Goal: Information Seeking & Learning: Understand process/instructions

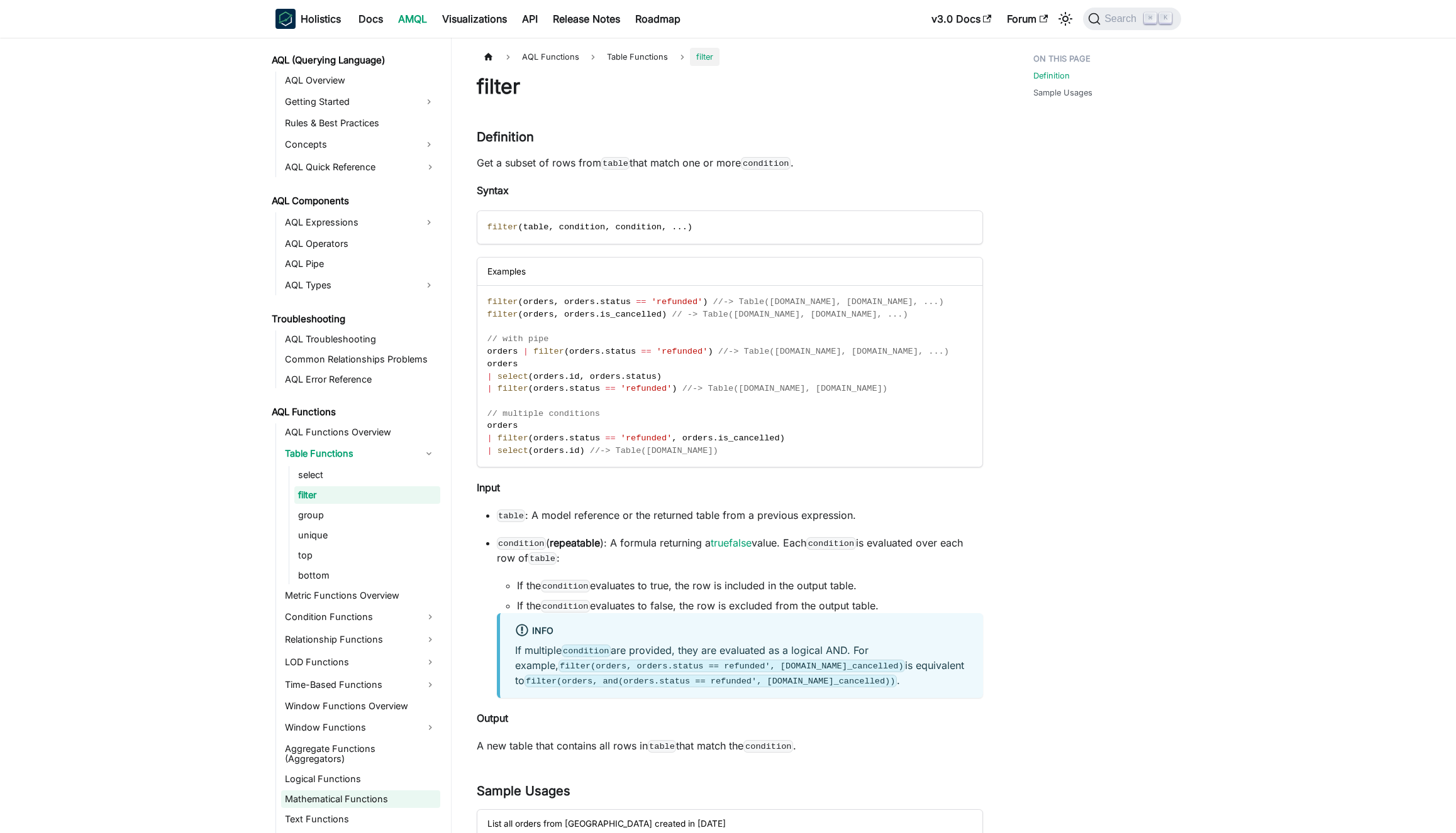
scroll to position [630, 0]
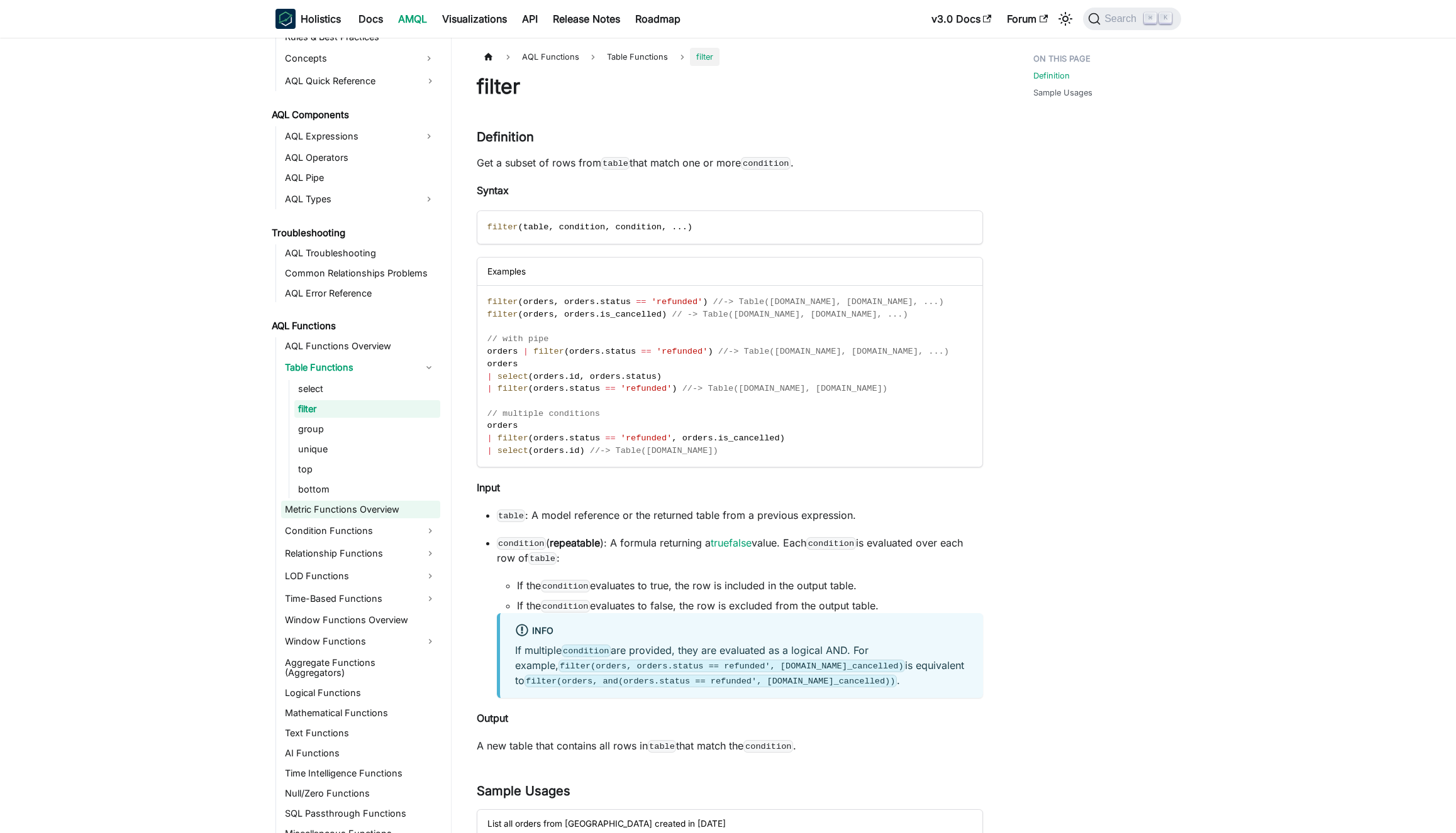
click at [330, 506] on link "Metric Functions Overview" at bounding box center [361, 510] width 159 height 18
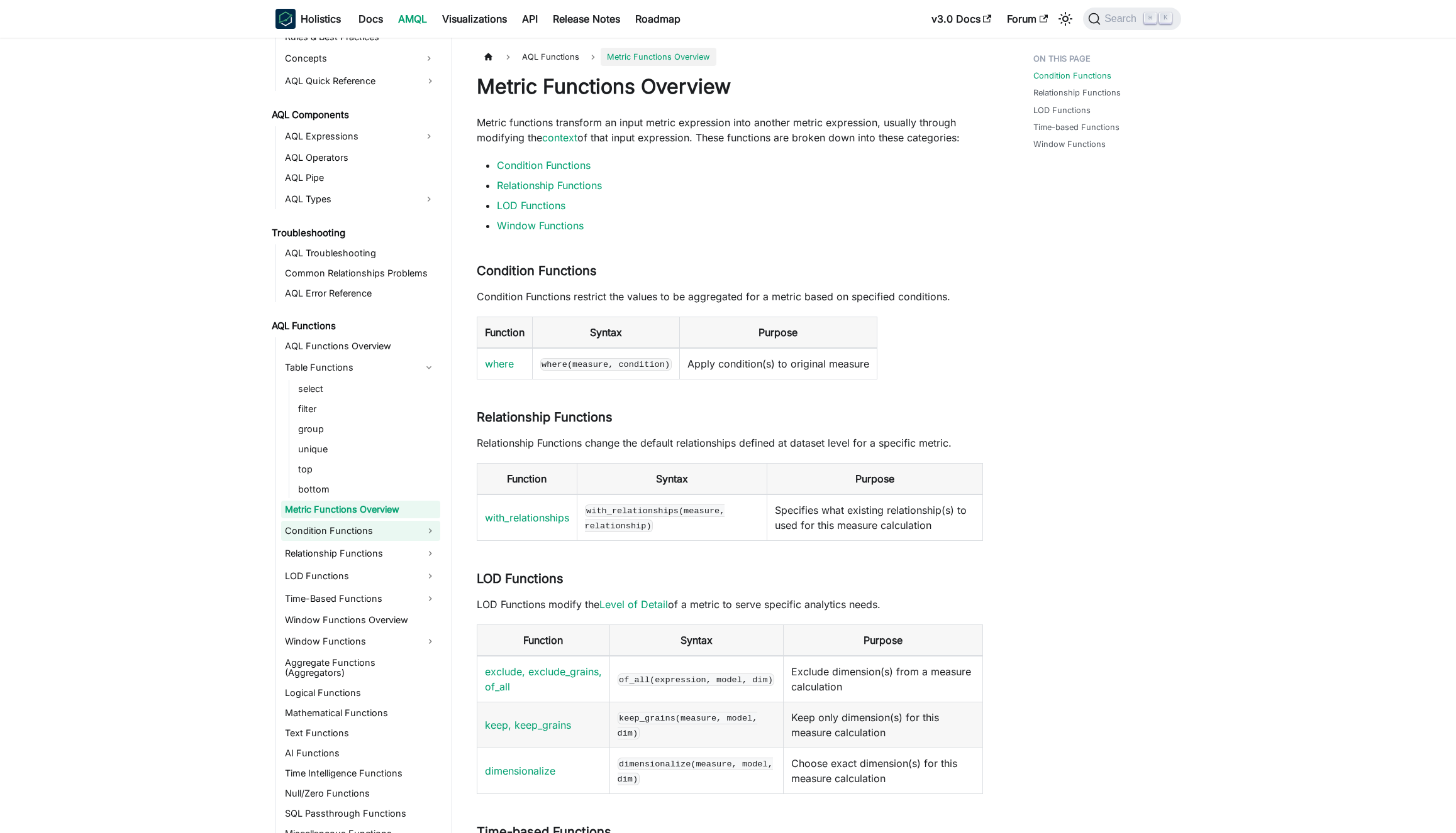
click at [332, 524] on link "Condition Functions" at bounding box center [361, 531] width 159 height 20
click at [327, 558] on link "where" at bounding box center [367, 553] width 146 height 18
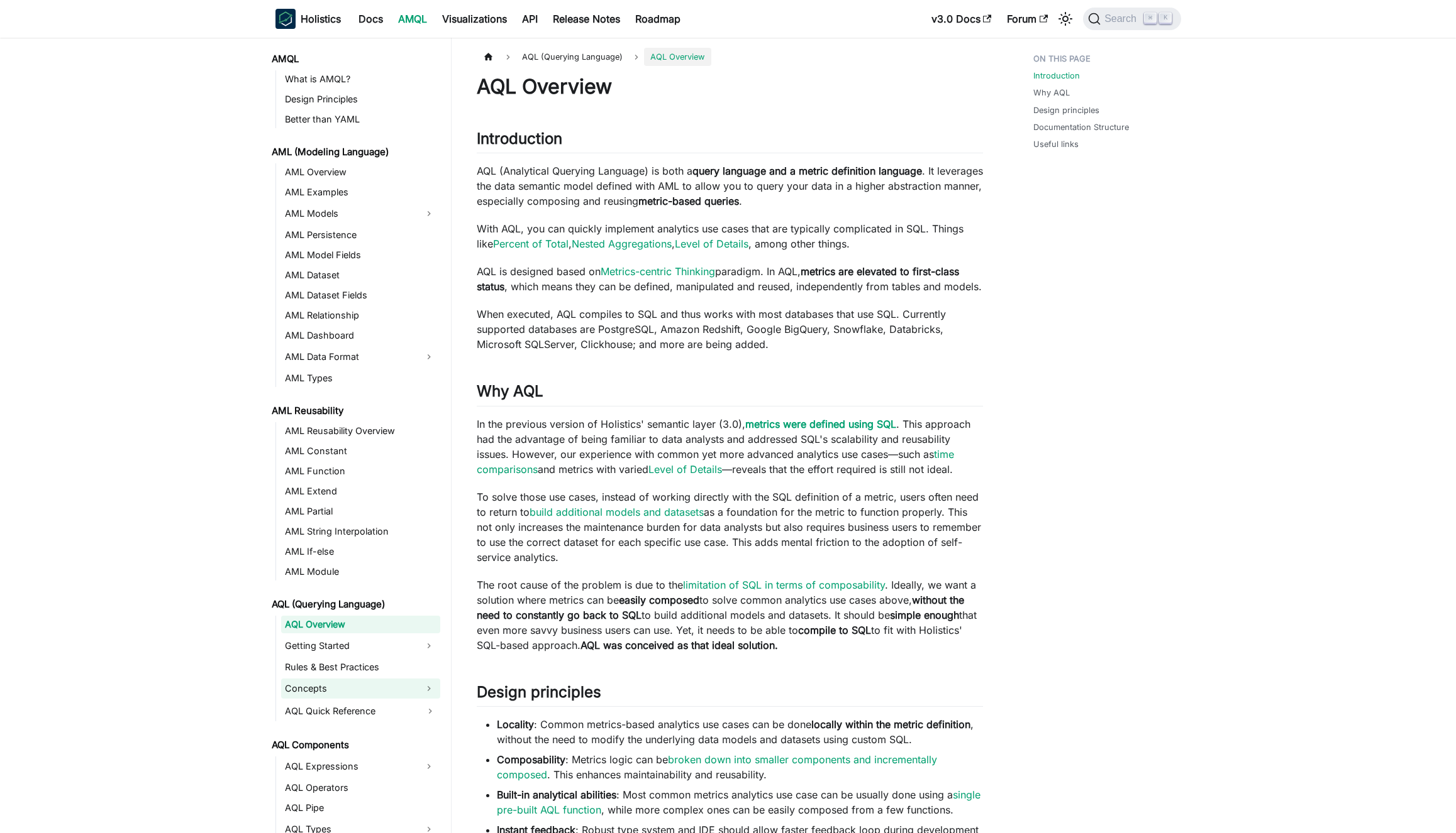
scroll to position [524, 0]
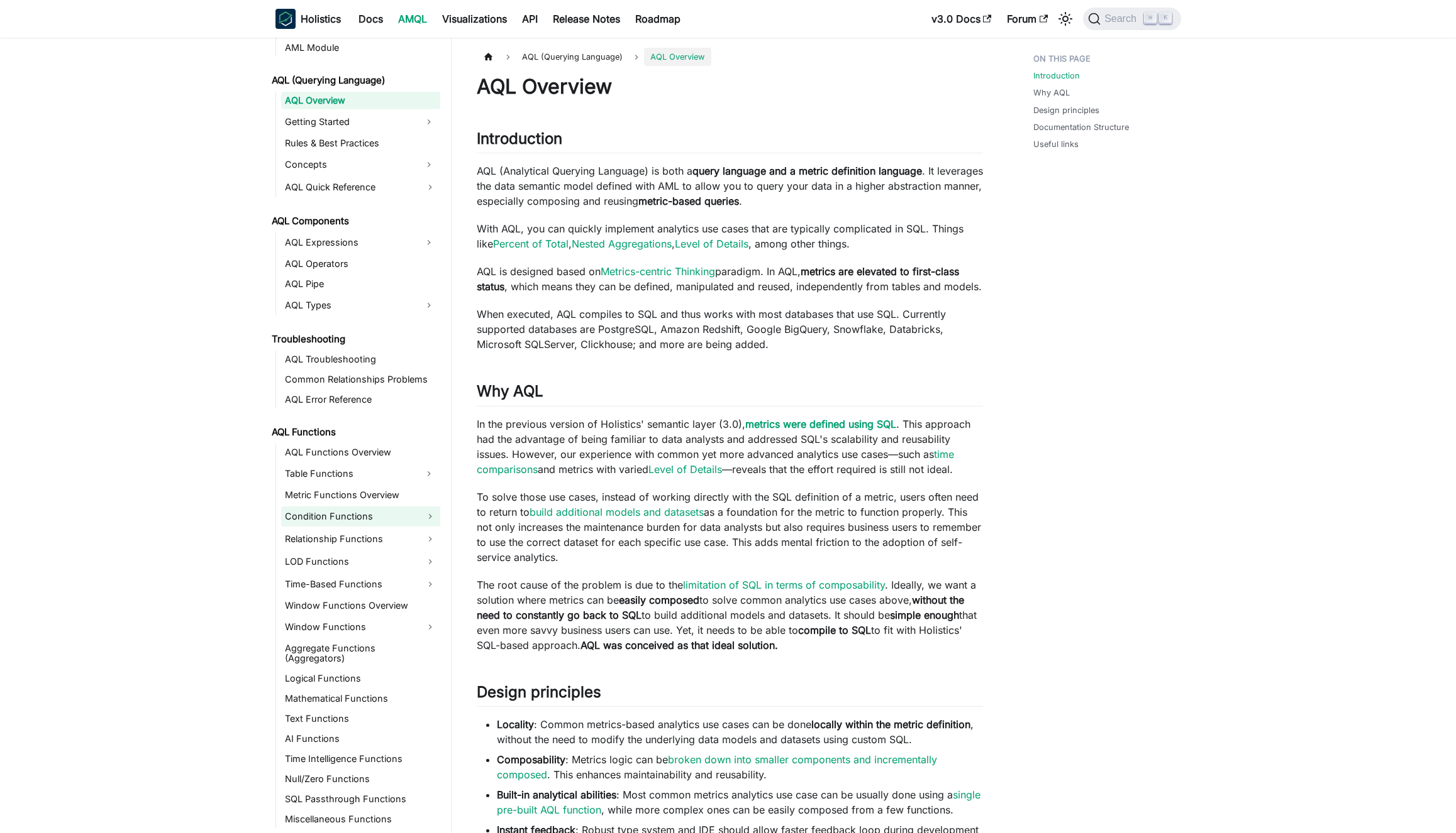
click at [341, 524] on link "Condition Functions" at bounding box center [361, 517] width 159 height 20
click at [345, 535] on link "where" at bounding box center [367, 538] width 146 height 18
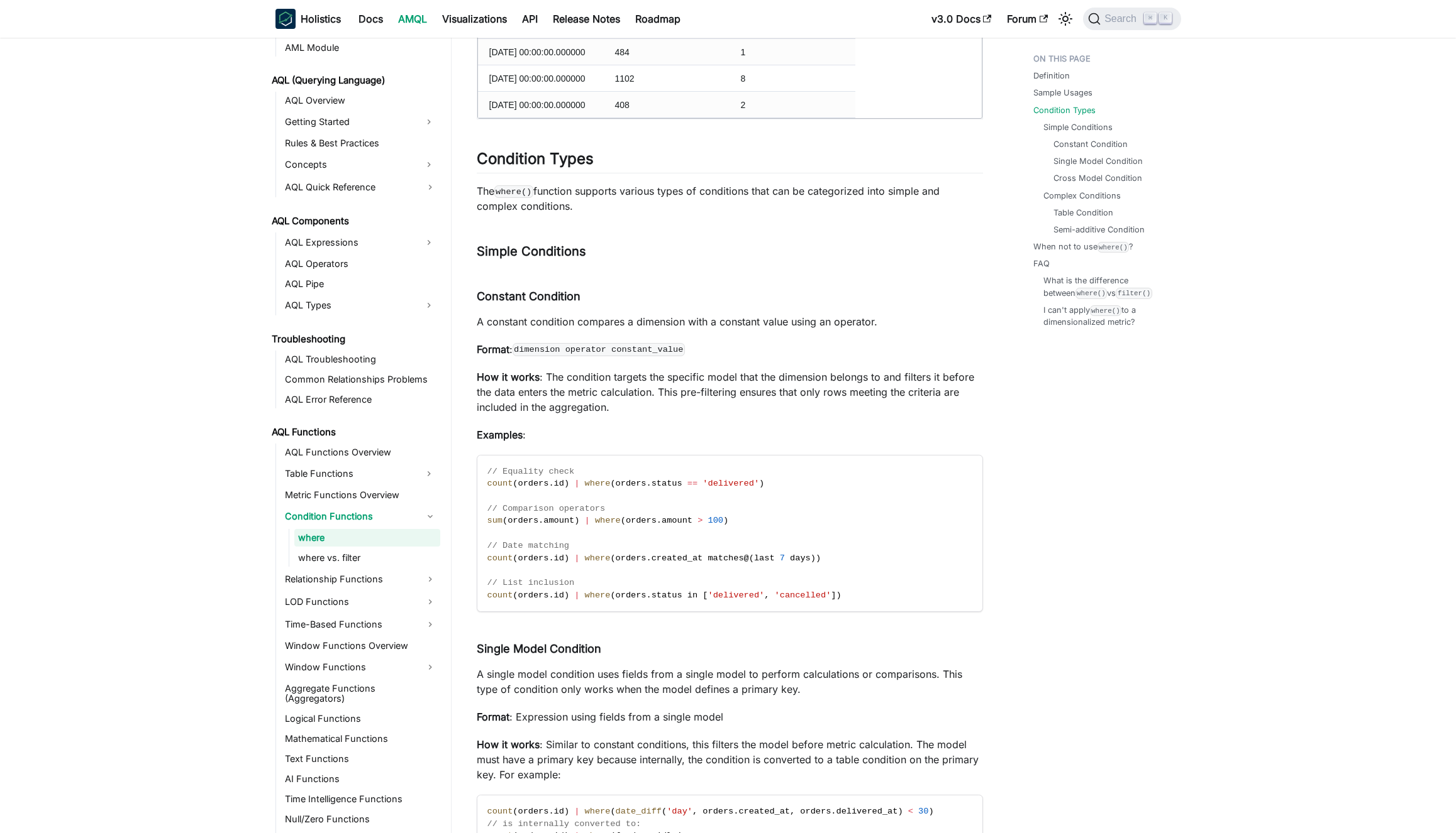
scroll to position [1813, 0]
